Goal: Navigation & Orientation: Find specific page/section

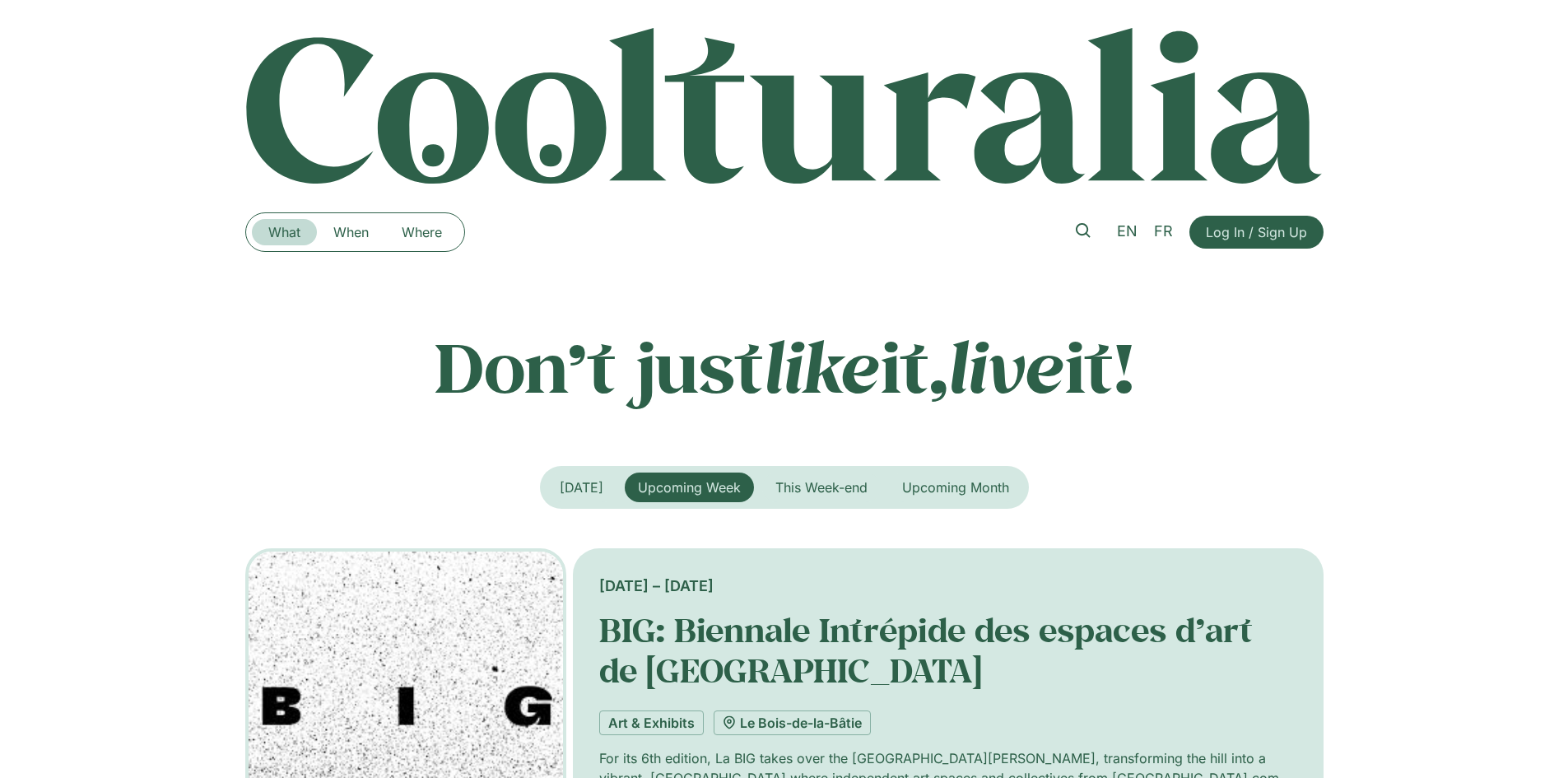
click at [310, 243] on link "What" at bounding box center [284, 232] width 65 height 27
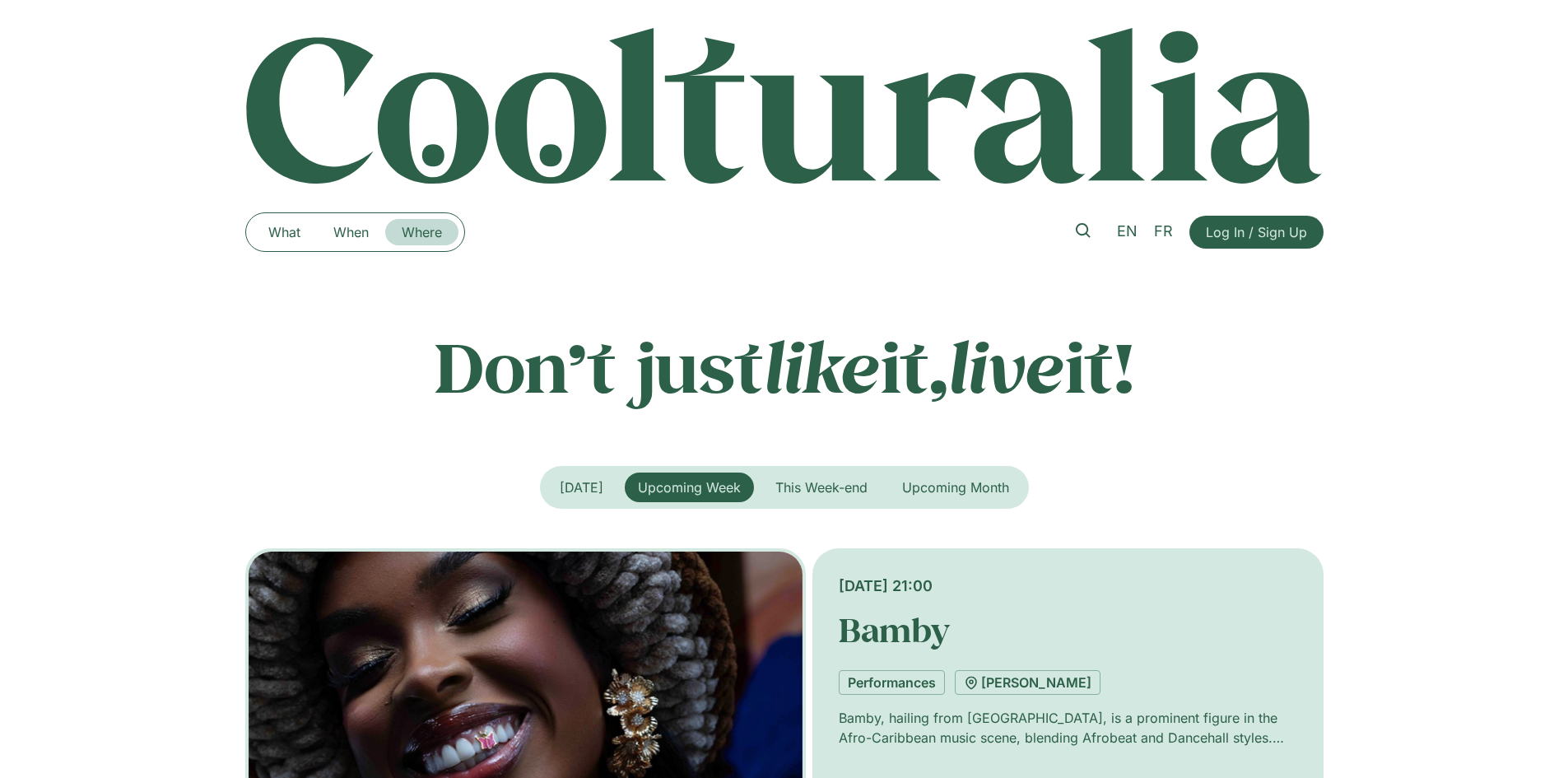
click at [431, 239] on link "Where" at bounding box center [422, 232] width 73 height 27
